Goal: Find specific page/section: Find specific page/section

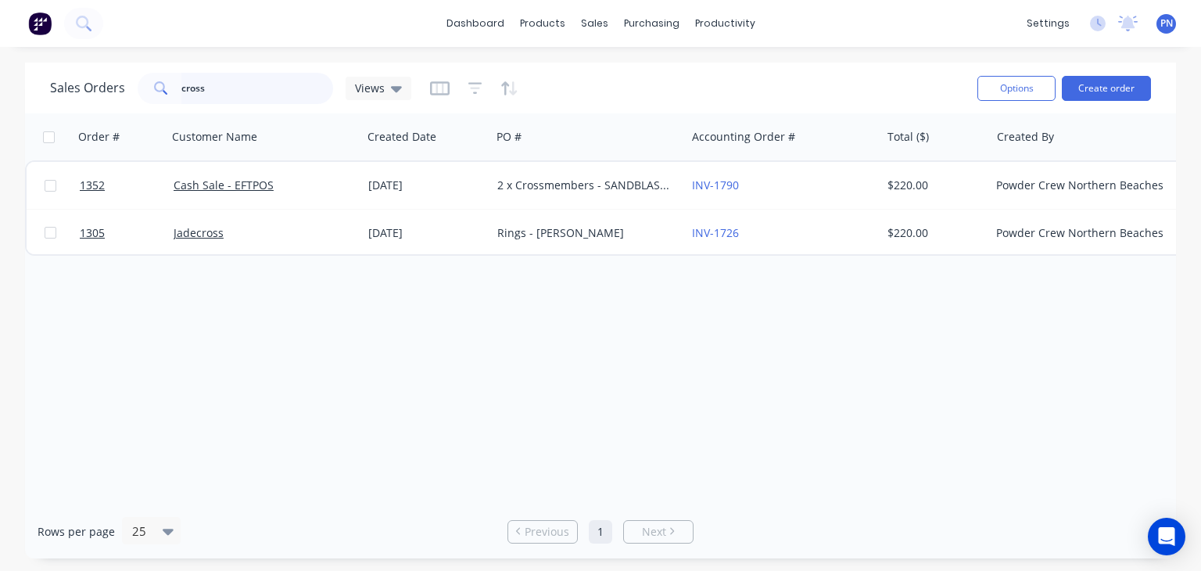
click at [221, 85] on input "cross" at bounding box center [257, 88] width 153 height 31
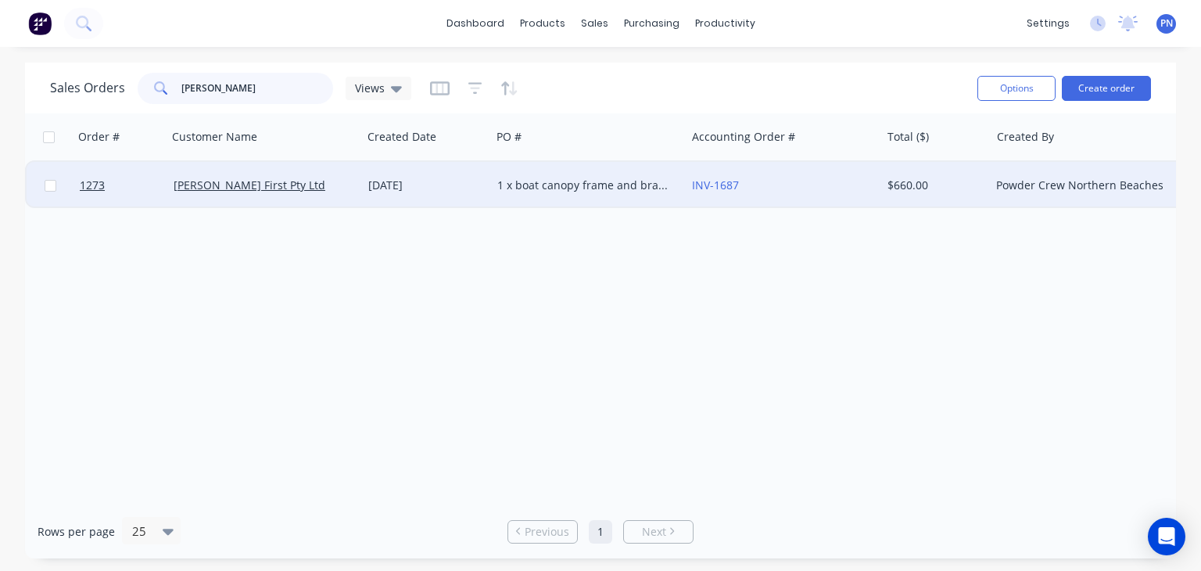
type input "[PERSON_NAME]"
click at [594, 192] on div "1 x boat canopy frame and bracket" at bounding box center [584, 186] width 174 height 16
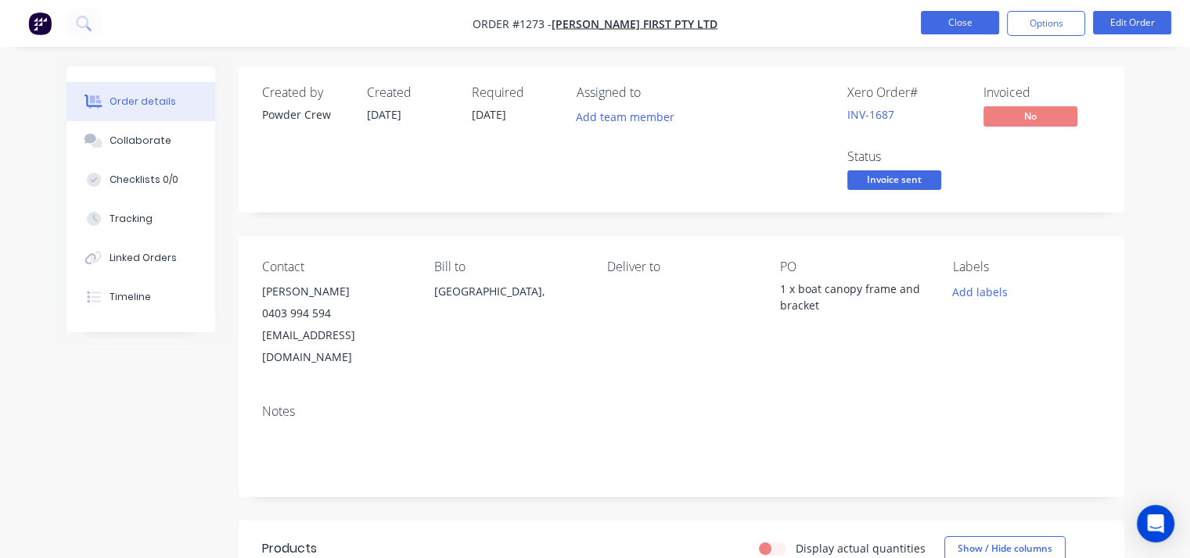
click at [951, 26] on button "Close" at bounding box center [960, 22] width 78 height 23
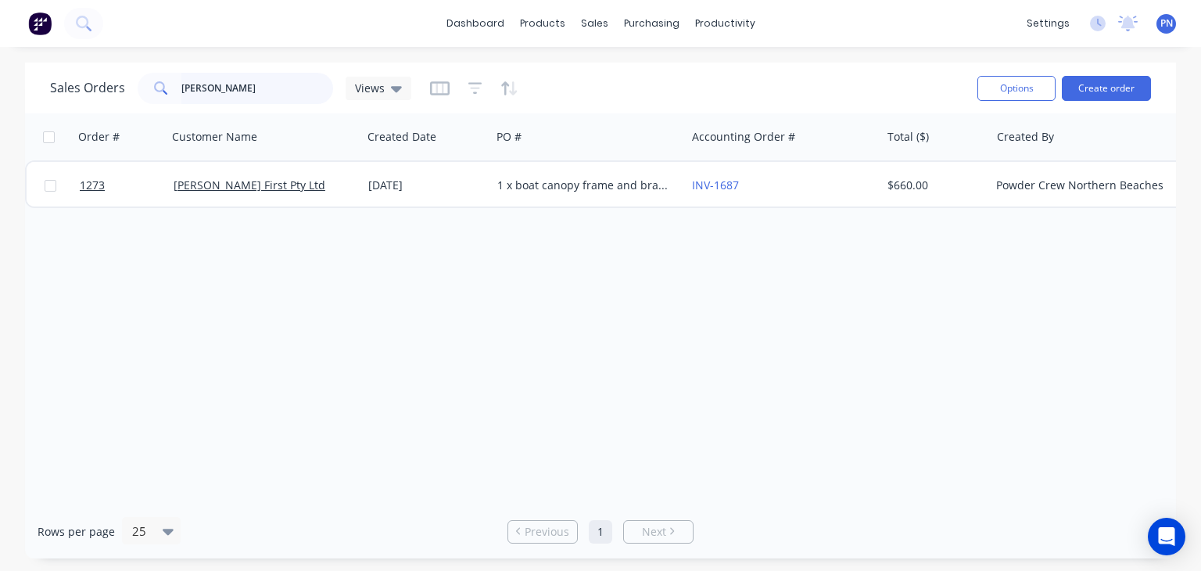
click at [197, 91] on input "[PERSON_NAME]" at bounding box center [257, 88] width 153 height 31
type input "canopy"
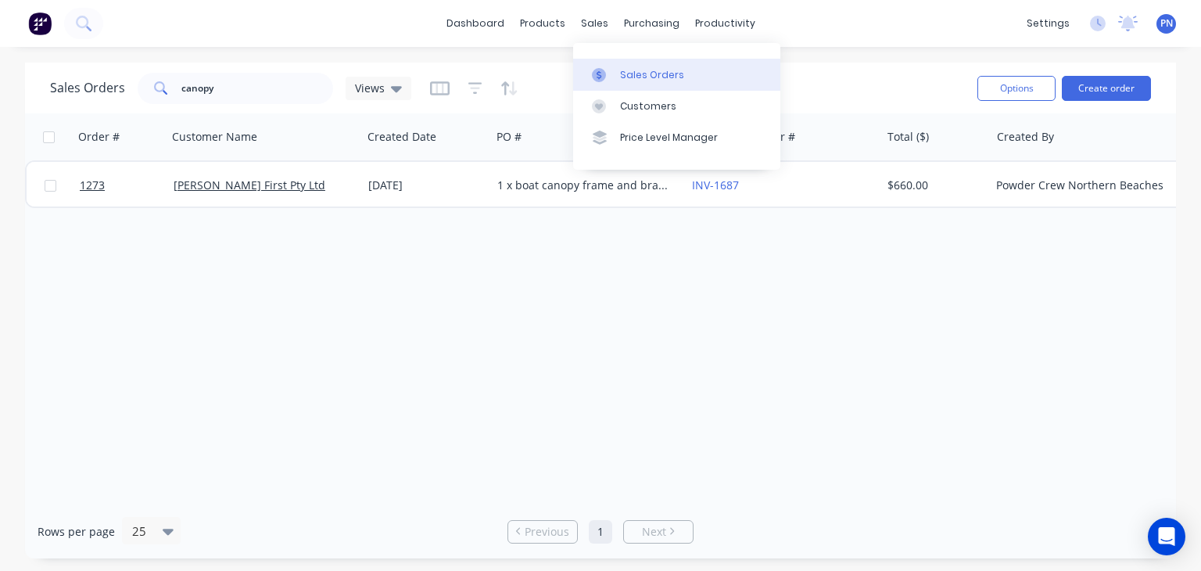
click at [645, 79] on div "Sales Orders" at bounding box center [652, 75] width 64 height 14
